Goal: Task Accomplishment & Management: Use online tool/utility

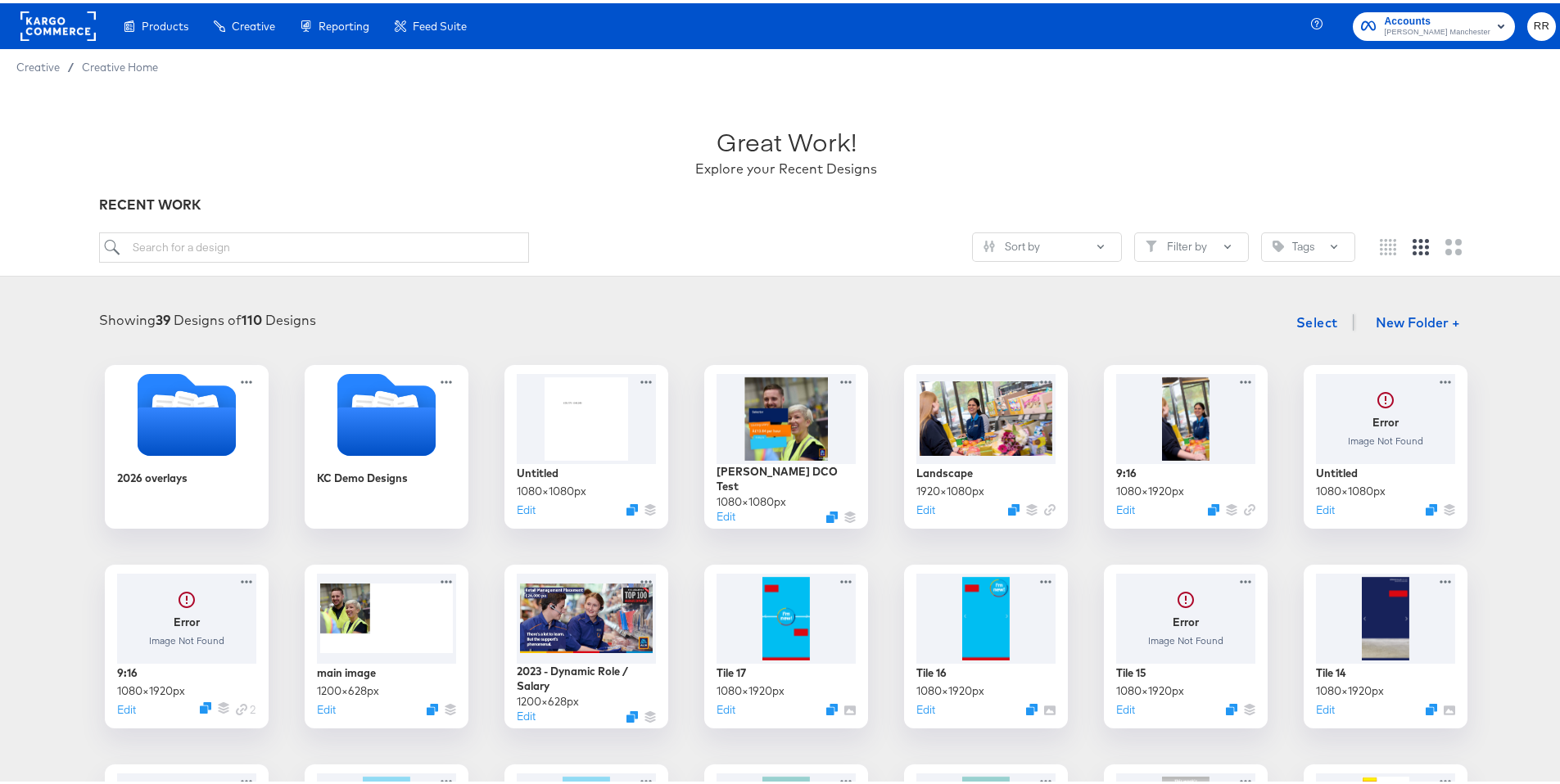
click at [40, 32] on rect at bounding box center [59, 23] width 76 height 30
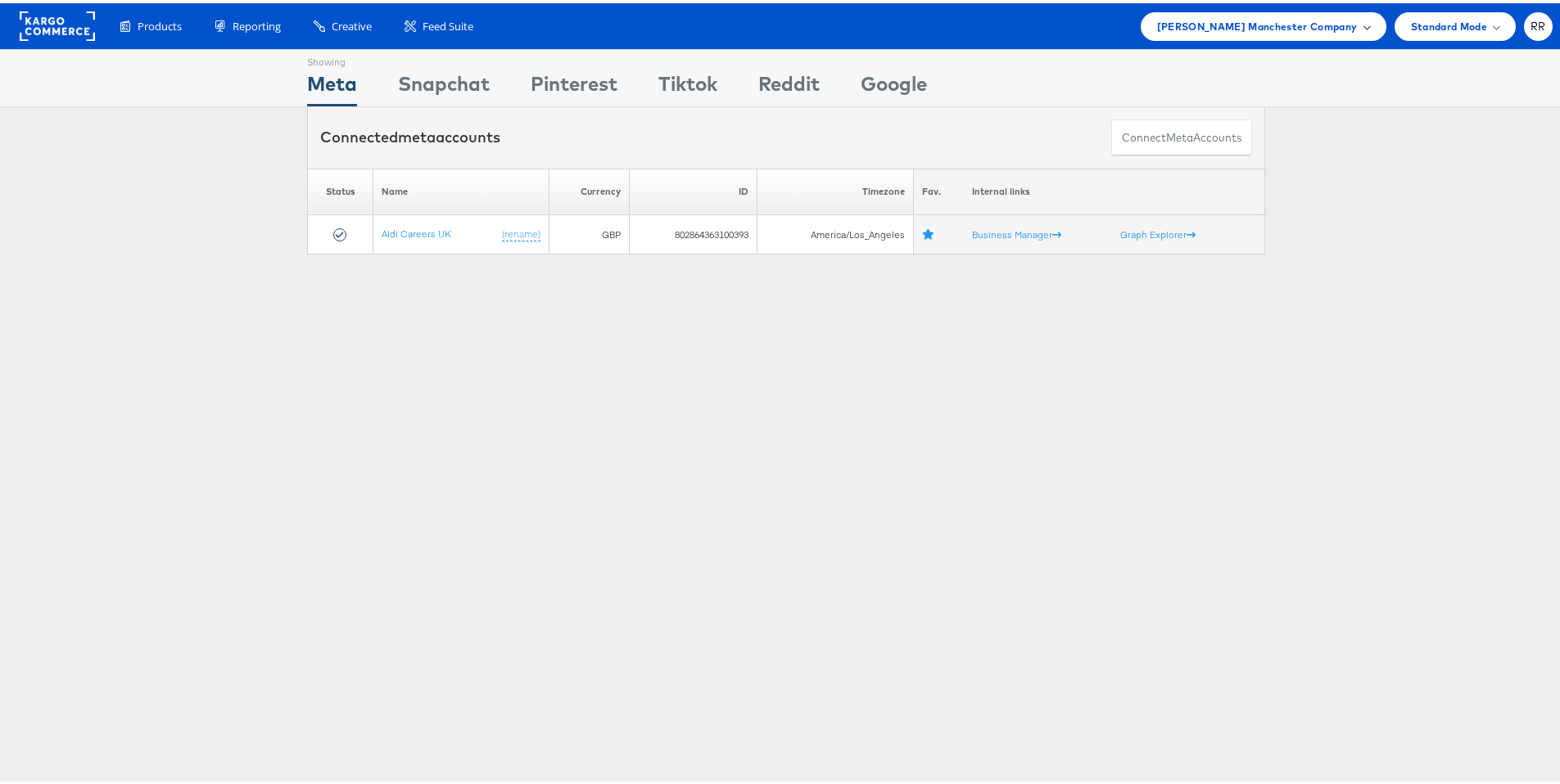
click at [1236, 24] on span "[PERSON_NAME] Manchester Company" at bounding box center [1257, 23] width 201 height 17
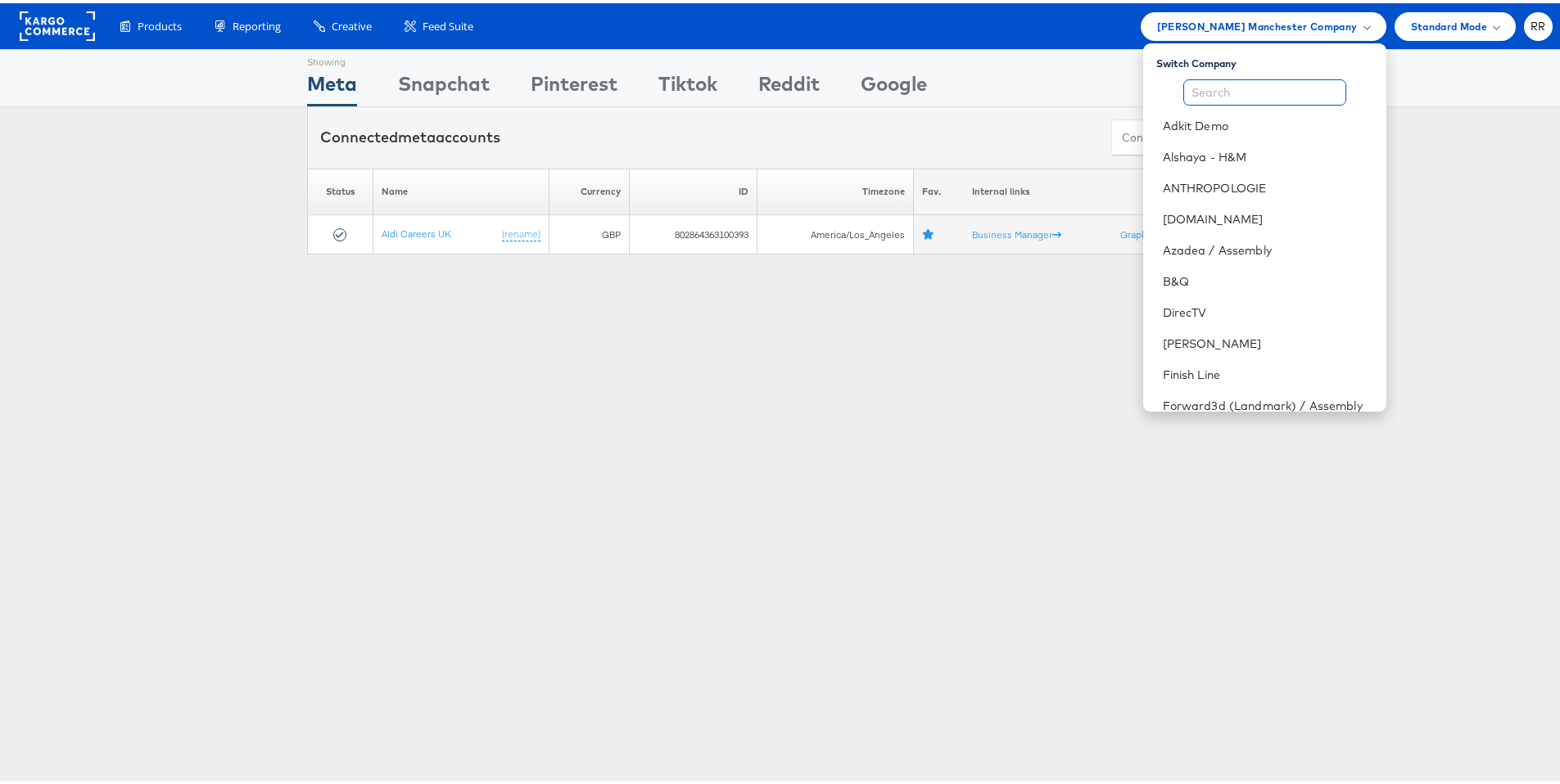
click at [1249, 80] on input "text" at bounding box center [1265, 90] width 163 height 26
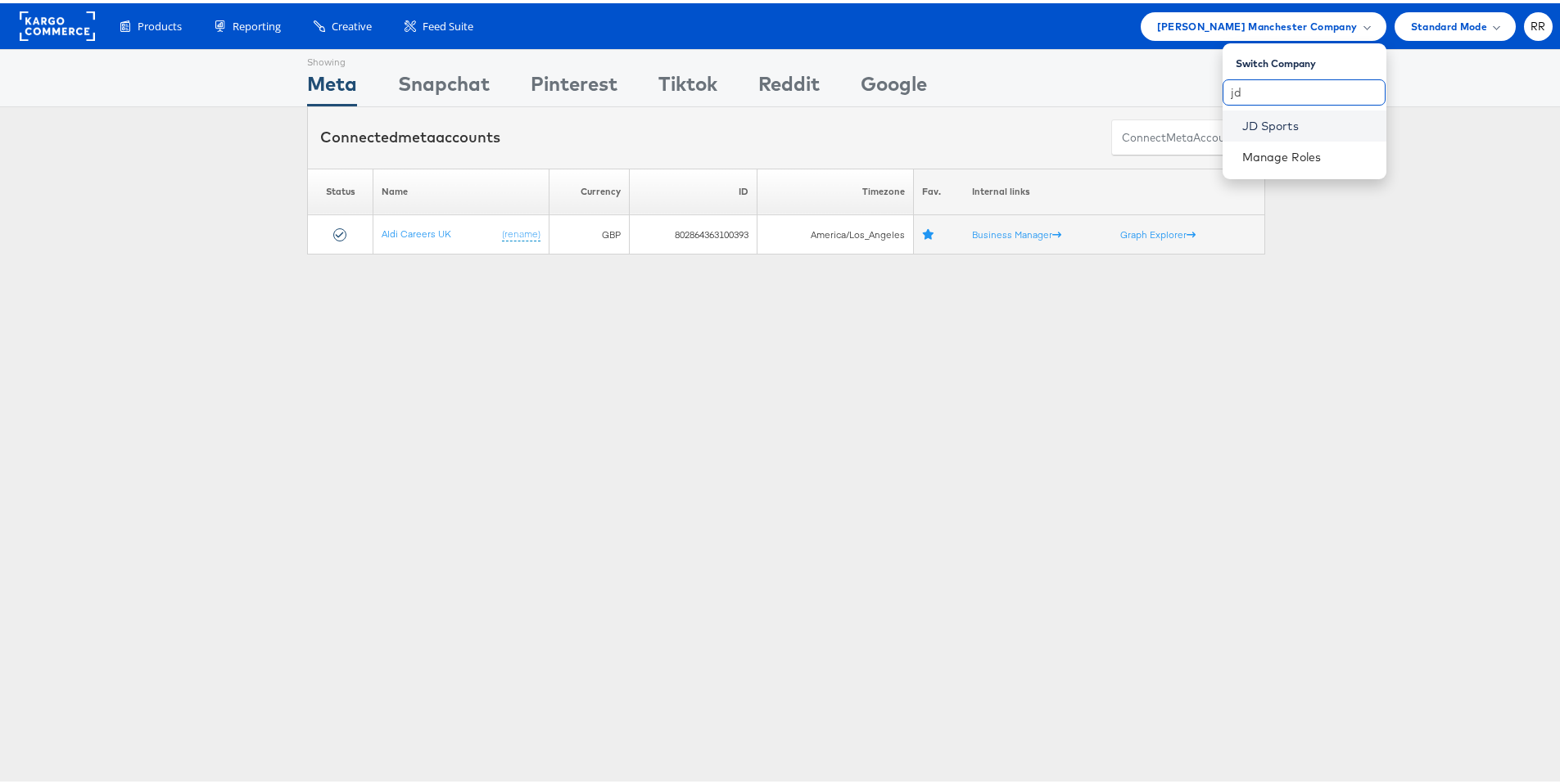
type input "jd"
click at [1262, 114] on link "JD Sports" at bounding box center [1308, 122] width 131 height 16
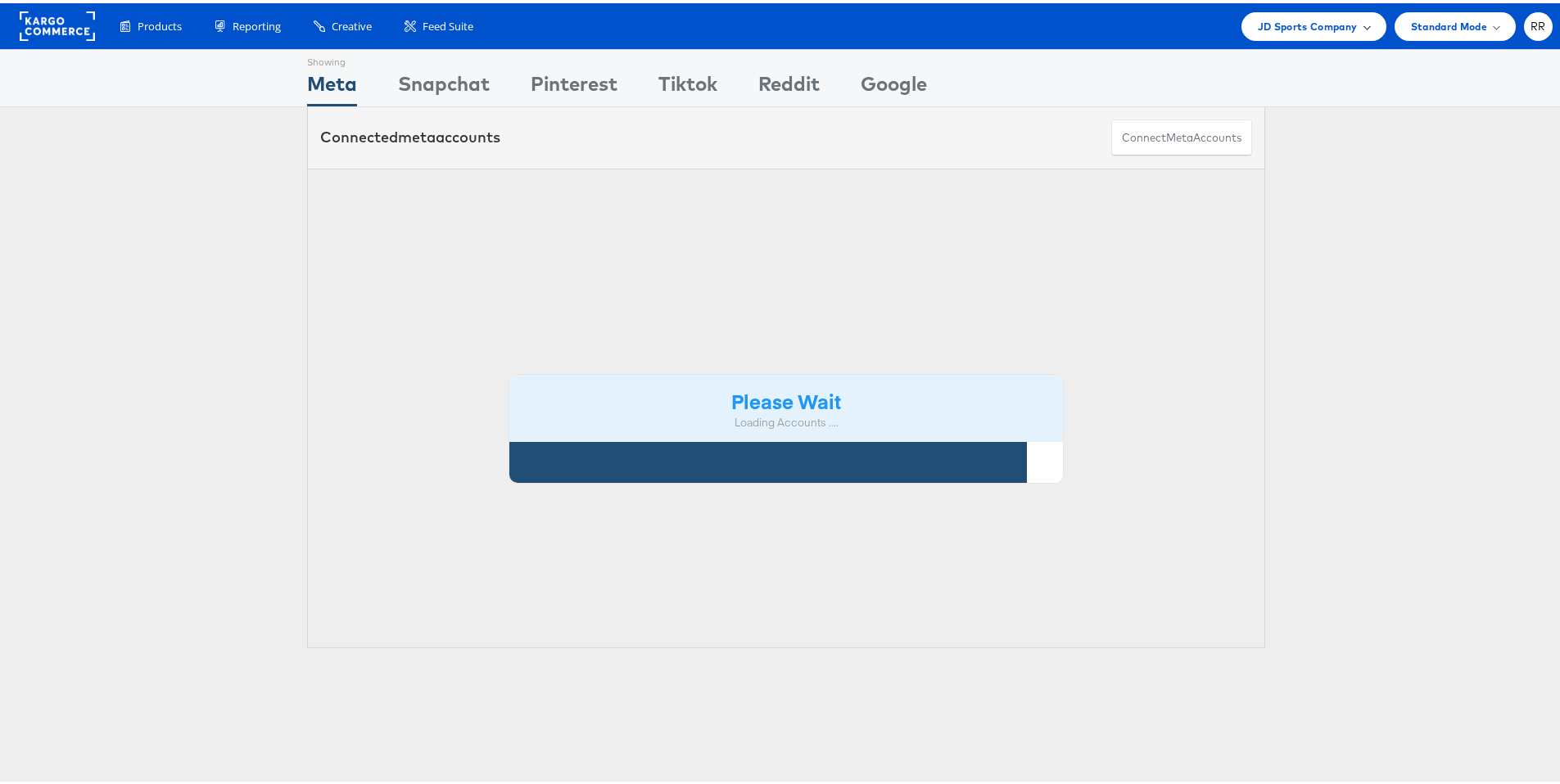
click at [1295, 30] on span "JD Sports Company" at bounding box center [1308, 23] width 100 height 17
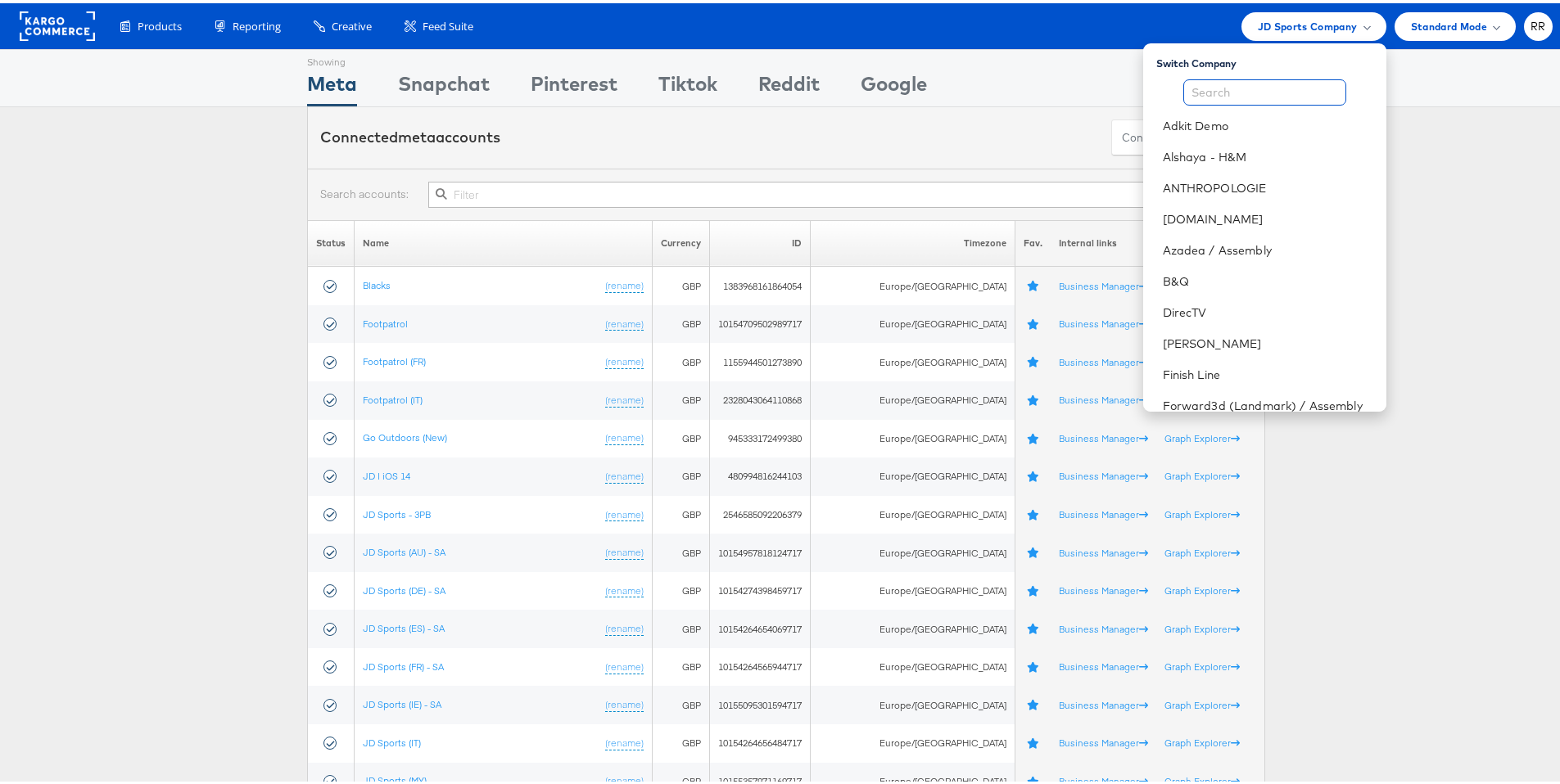
click at [1229, 81] on input "text" at bounding box center [1265, 90] width 163 height 26
click at [1182, 283] on link "B&Q" at bounding box center [1267, 278] width 210 height 16
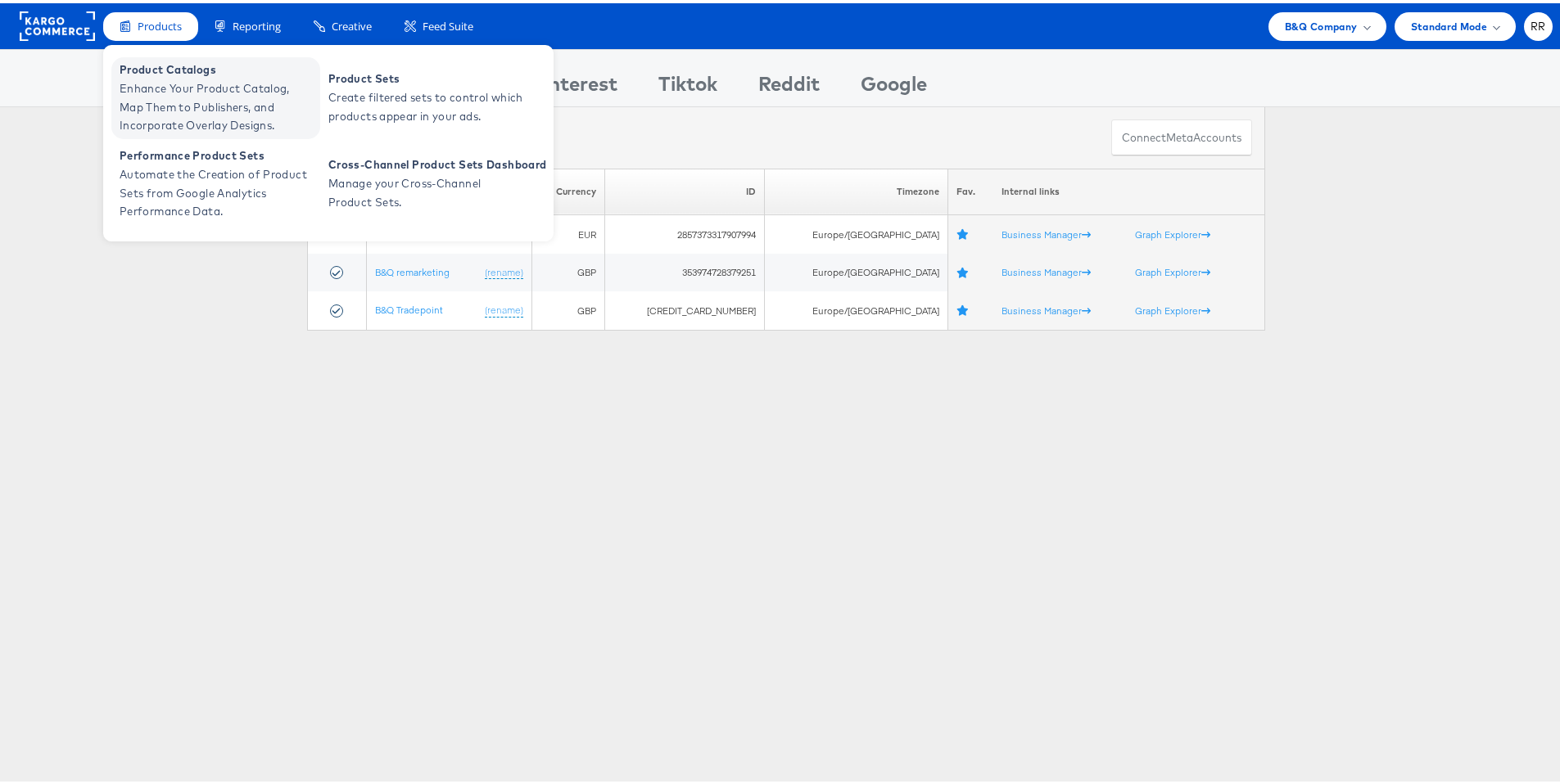
click at [180, 77] on span "Enhance Your Product Catalog, Map Them to Publishers, and Incorporate Overlay D…" at bounding box center [217, 104] width 196 height 56
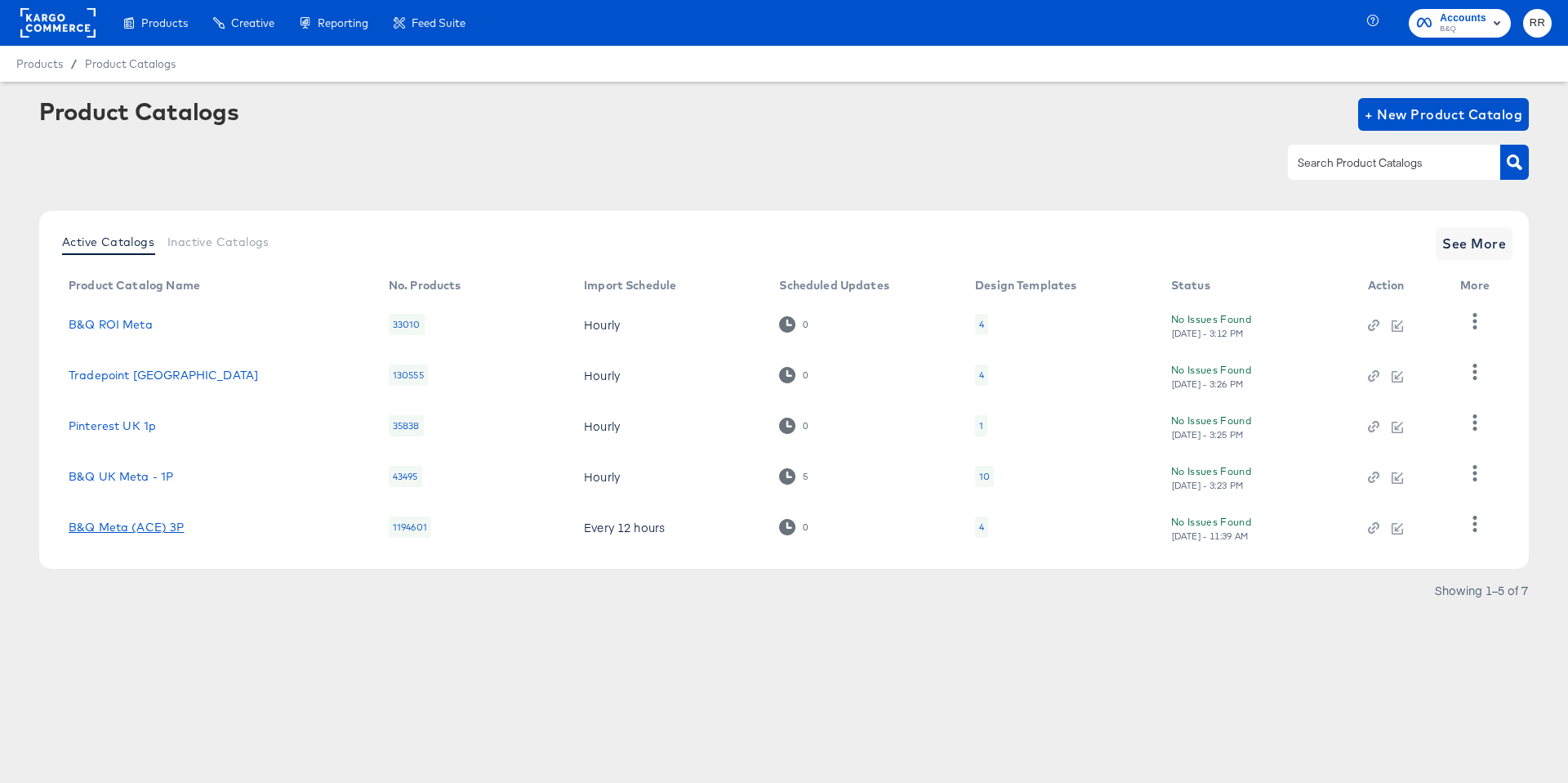
click at [134, 525] on link "B&Q Meta (ACE) 3P" at bounding box center [126, 527] width 116 height 13
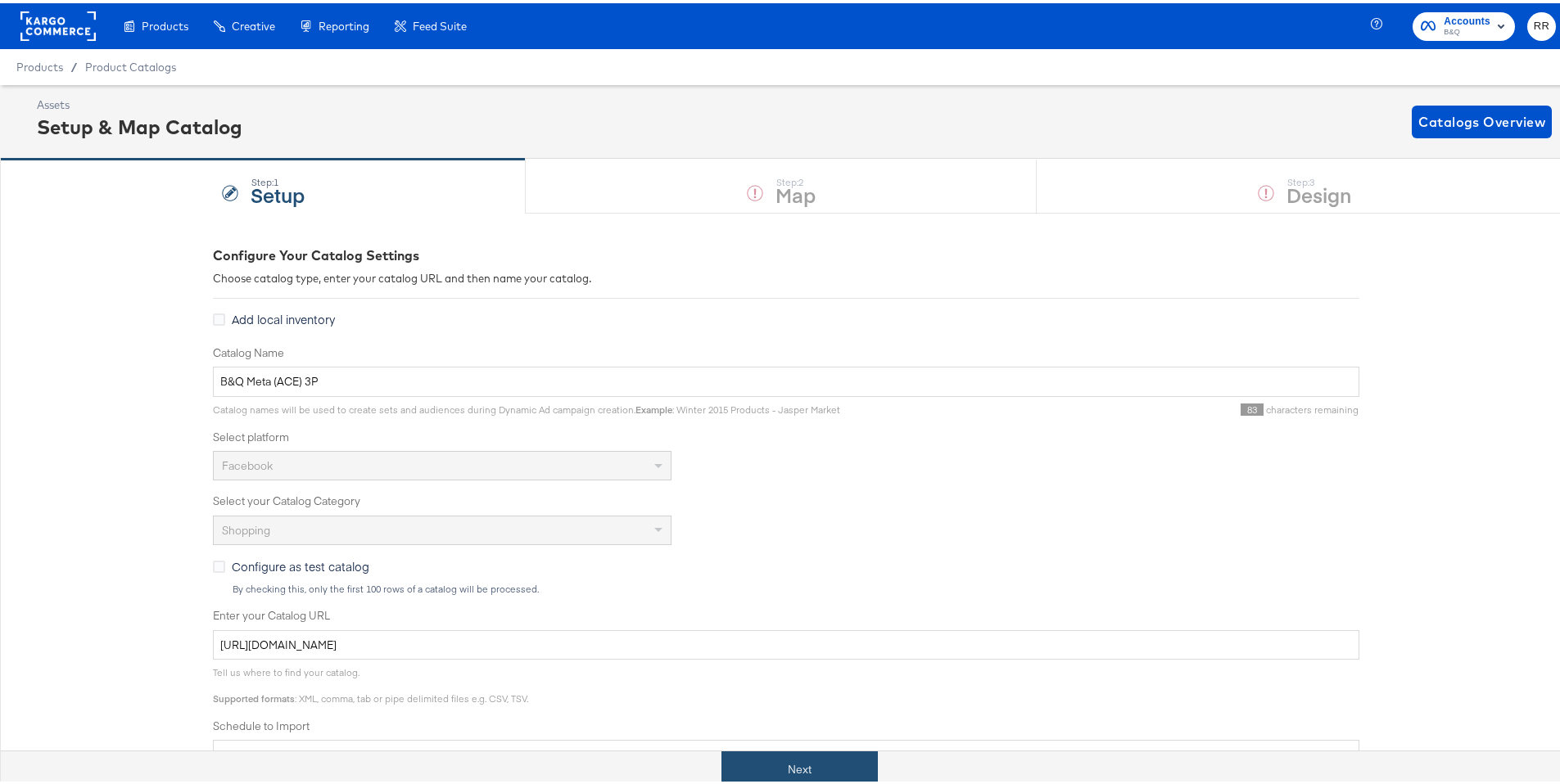
click at [788, 759] on button "Next" at bounding box center [799, 766] width 156 height 37
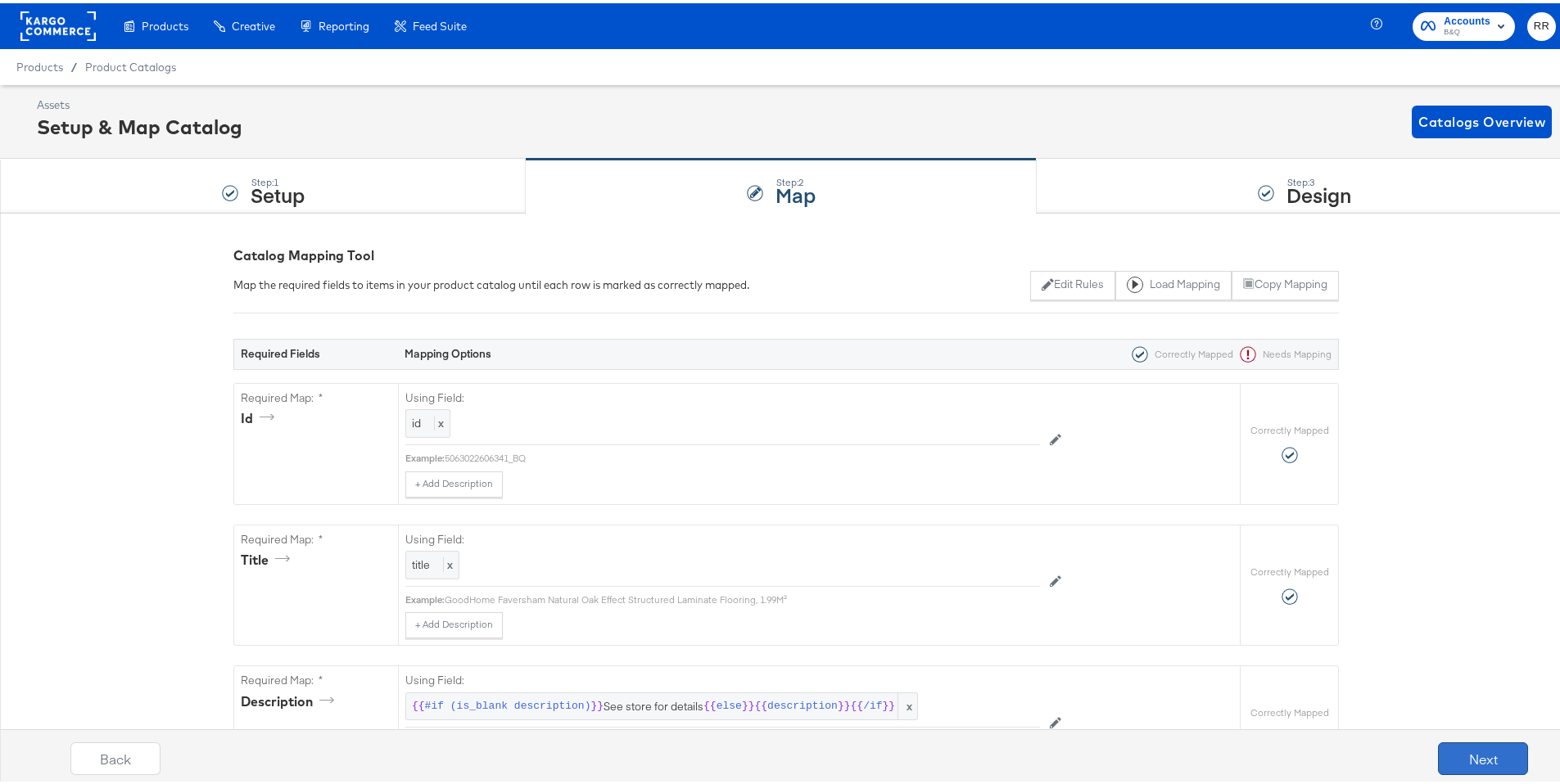
click at [1495, 757] on button "Next" at bounding box center [1483, 755] width 90 height 33
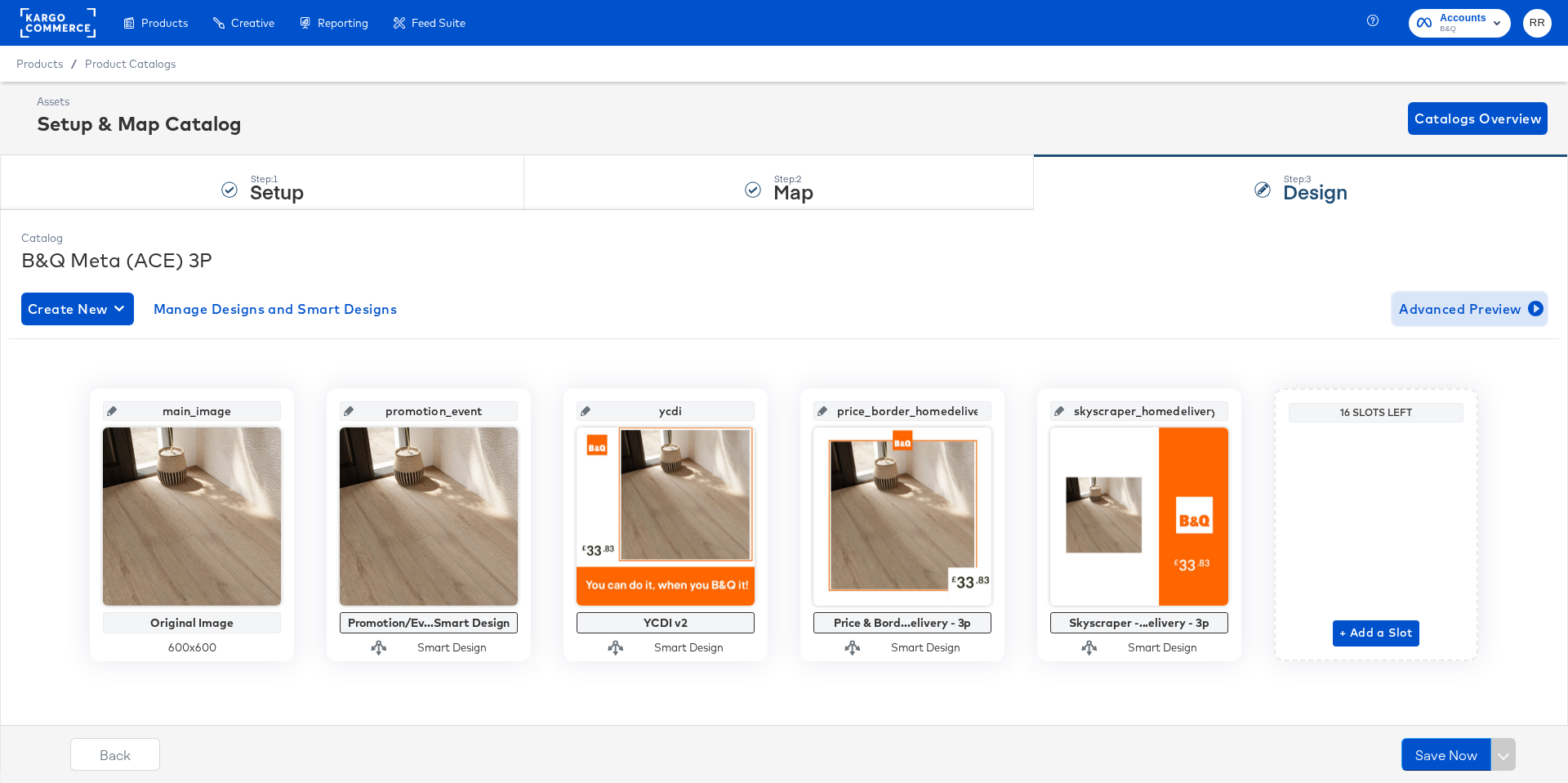
click at [1493, 304] on span "Advanced Preview" at bounding box center [1470, 308] width 141 height 23
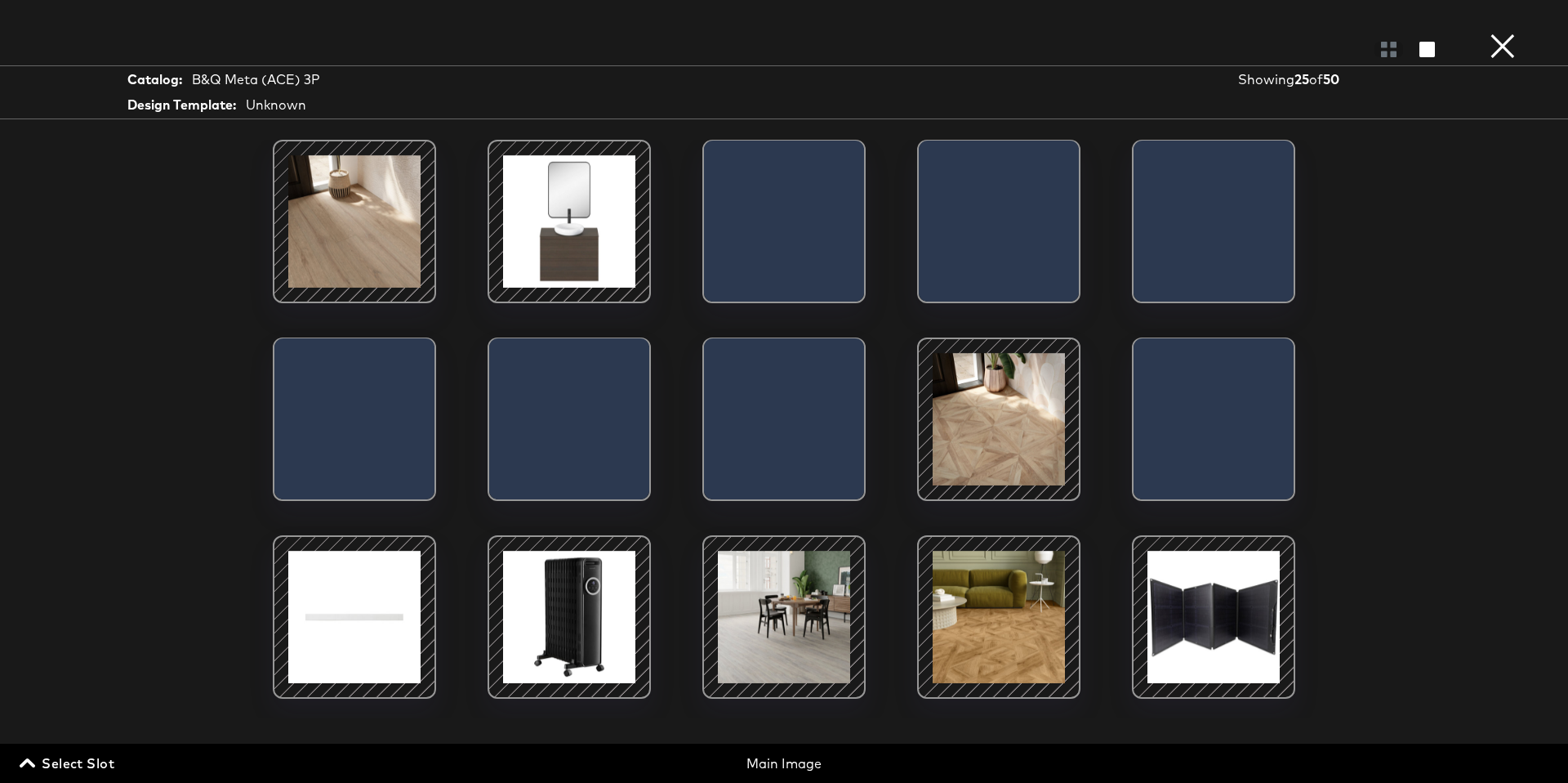
click at [1495, 33] on button "×" at bounding box center [1502, 16] width 33 height 33
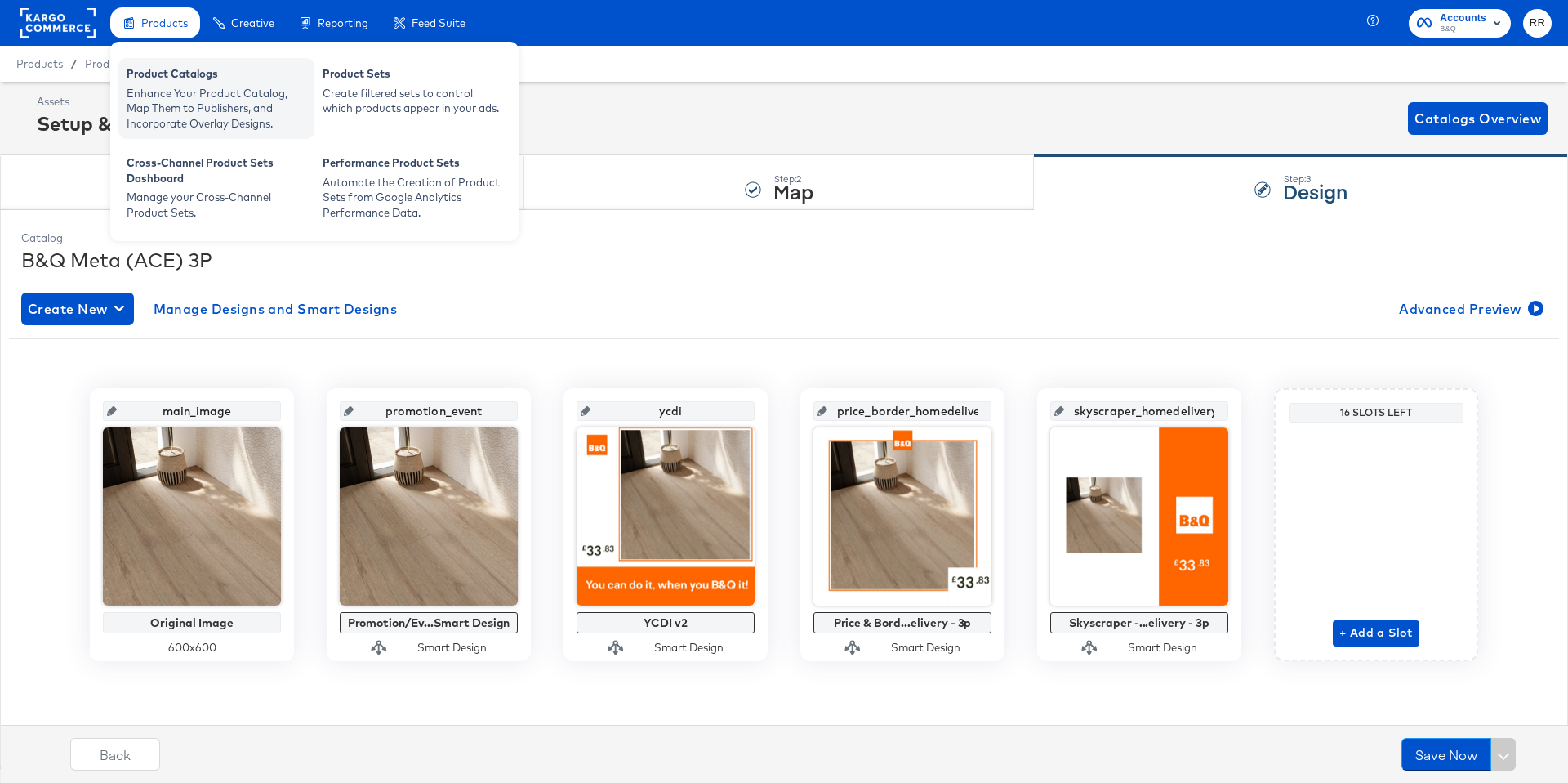
click at [163, 74] on div "Product Catalogs" at bounding box center [216, 77] width 180 height 20
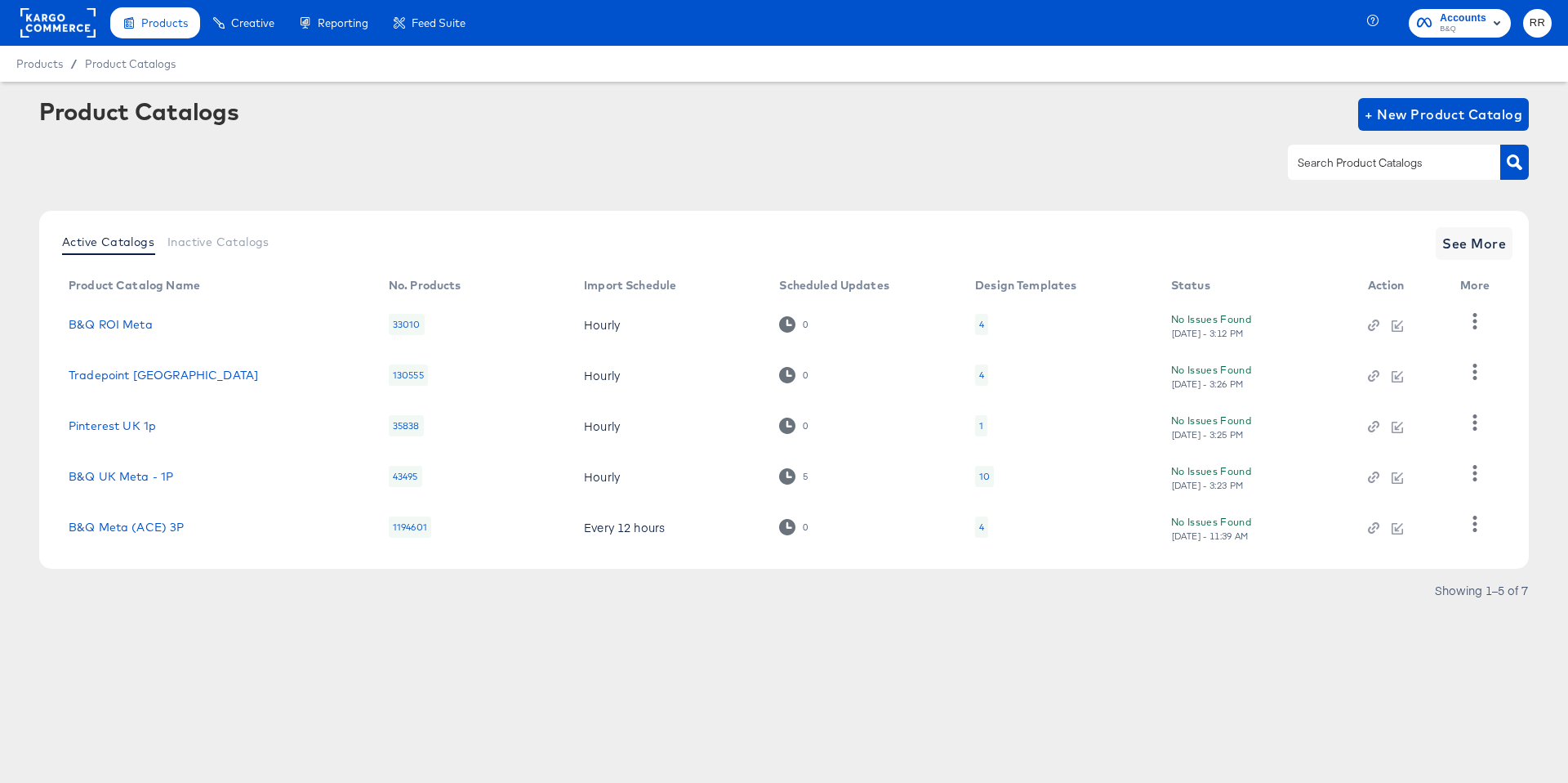
click at [1458, 516] on td at bounding box center [1479, 527] width 63 height 51
click at [1472, 518] on icon "button" at bounding box center [1475, 524] width 16 height 16
click at [1406, 442] on div "HUD Checks (Internal)" at bounding box center [1408, 442] width 164 height 26
